Goal: Information Seeking & Learning: Learn about a topic

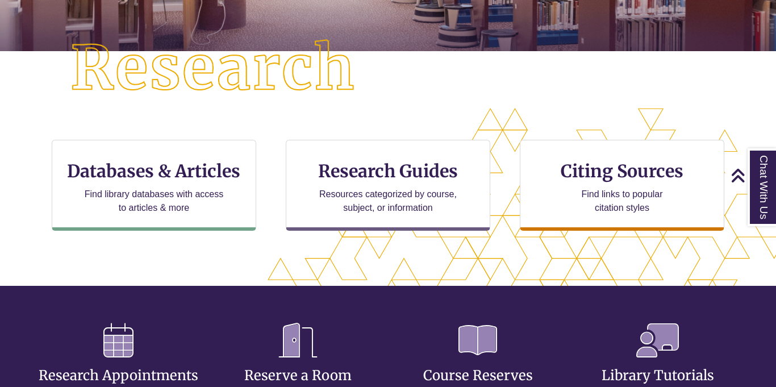
scroll to position [282, 0]
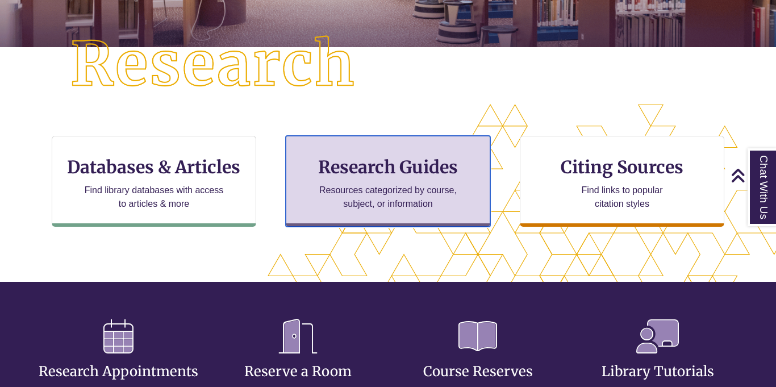
click at [403, 204] on p "Resources categorized by course, subject, or information" at bounding box center [388, 196] width 148 height 27
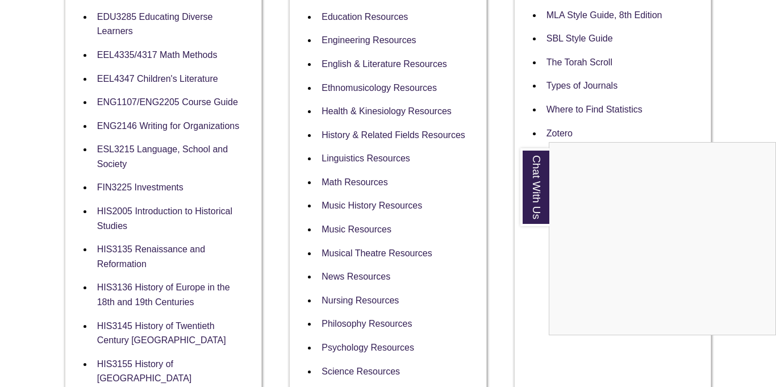
scroll to position [648, 0]
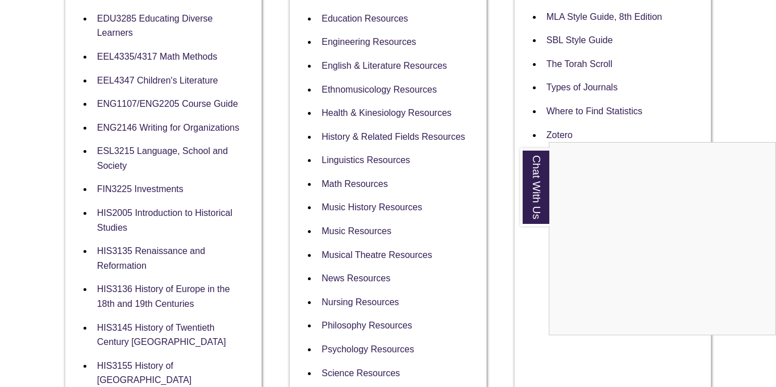
click at [196, 52] on div "Chat With Us" at bounding box center [388, 193] width 776 height 387
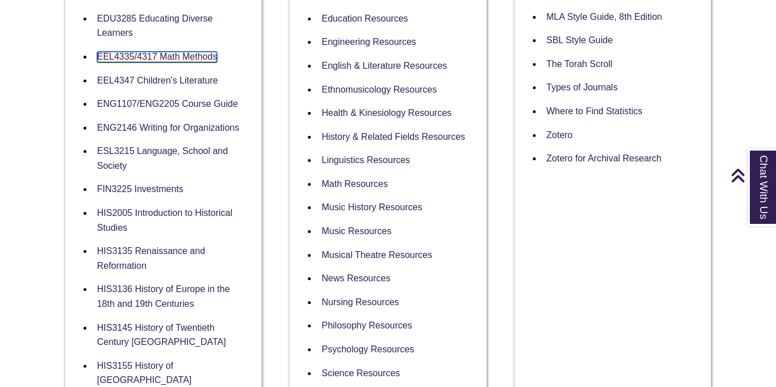
click at [188, 55] on link "EEL4335/4317 Math Methods" at bounding box center [157, 57] width 120 height 11
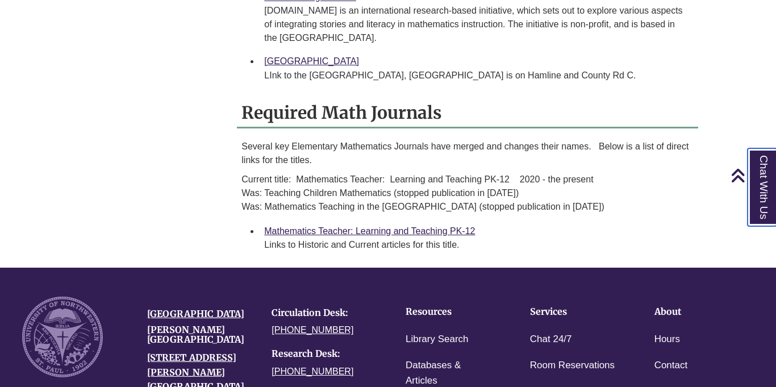
scroll to position [919, 0]
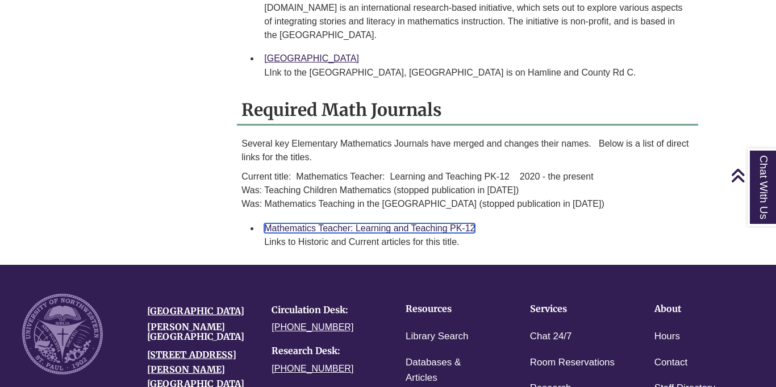
click at [455, 226] on link "Mathematics Teacher: Learning and Teaching PK-12" at bounding box center [369, 228] width 211 height 10
